Goal: Check status: Check status

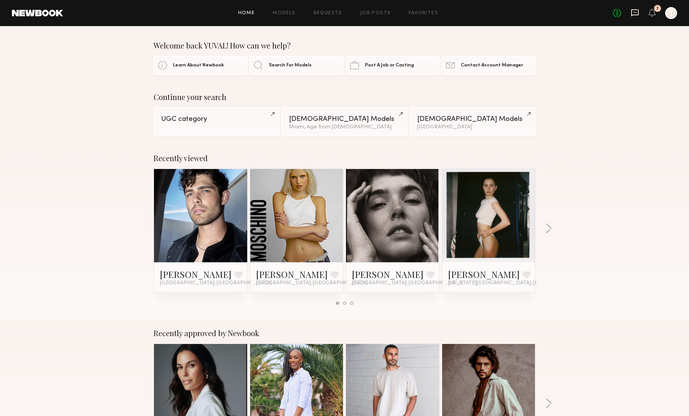
click at [638, 15] on icon at bounding box center [634, 12] width 7 height 7
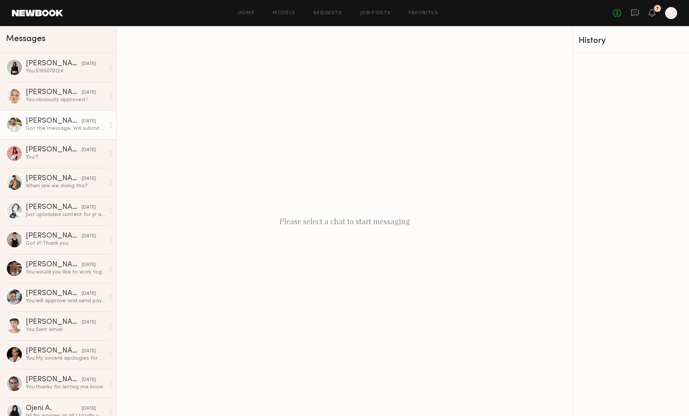
click at [62, 126] on div "Got the message. Will submit soon" at bounding box center [65, 128] width 79 height 7
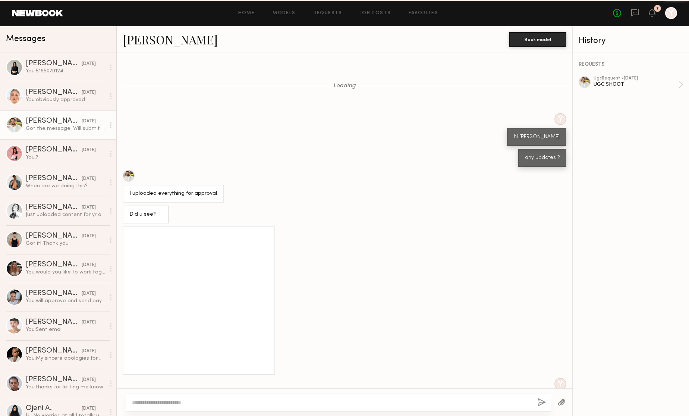
scroll to position [313, 0]
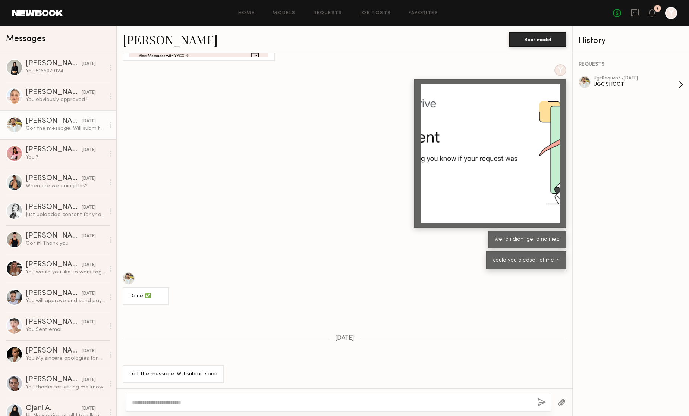
click at [602, 84] on div "UGC SHOOT" at bounding box center [635, 84] width 85 height 7
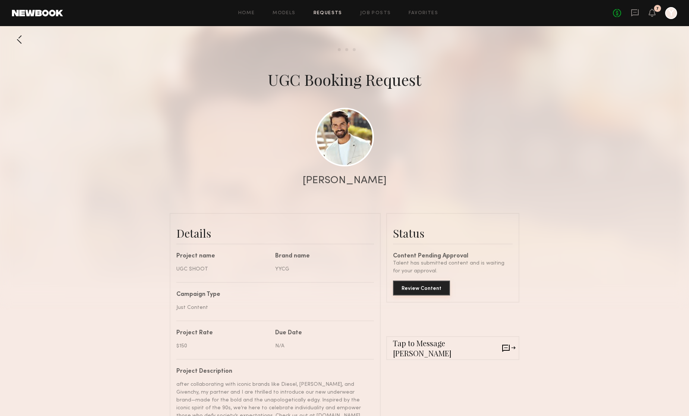
click at [423, 290] on button "Review Content" at bounding box center [421, 287] width 57 height 15
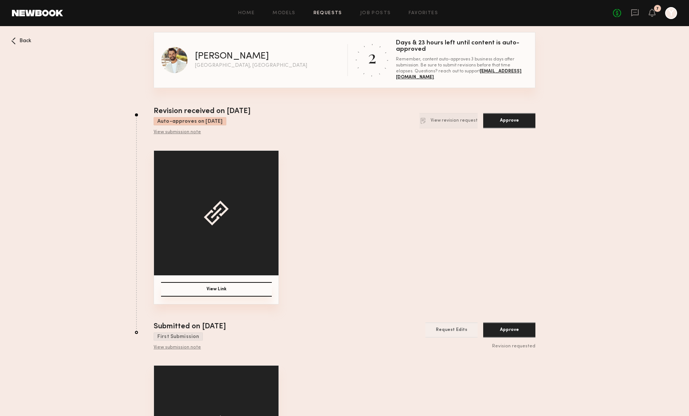
click at [217, 288] on button "View Link" at bounding box center [216, 289] width 111 height 15
